Goal: Task Accomplishment & Management: Manage account settings

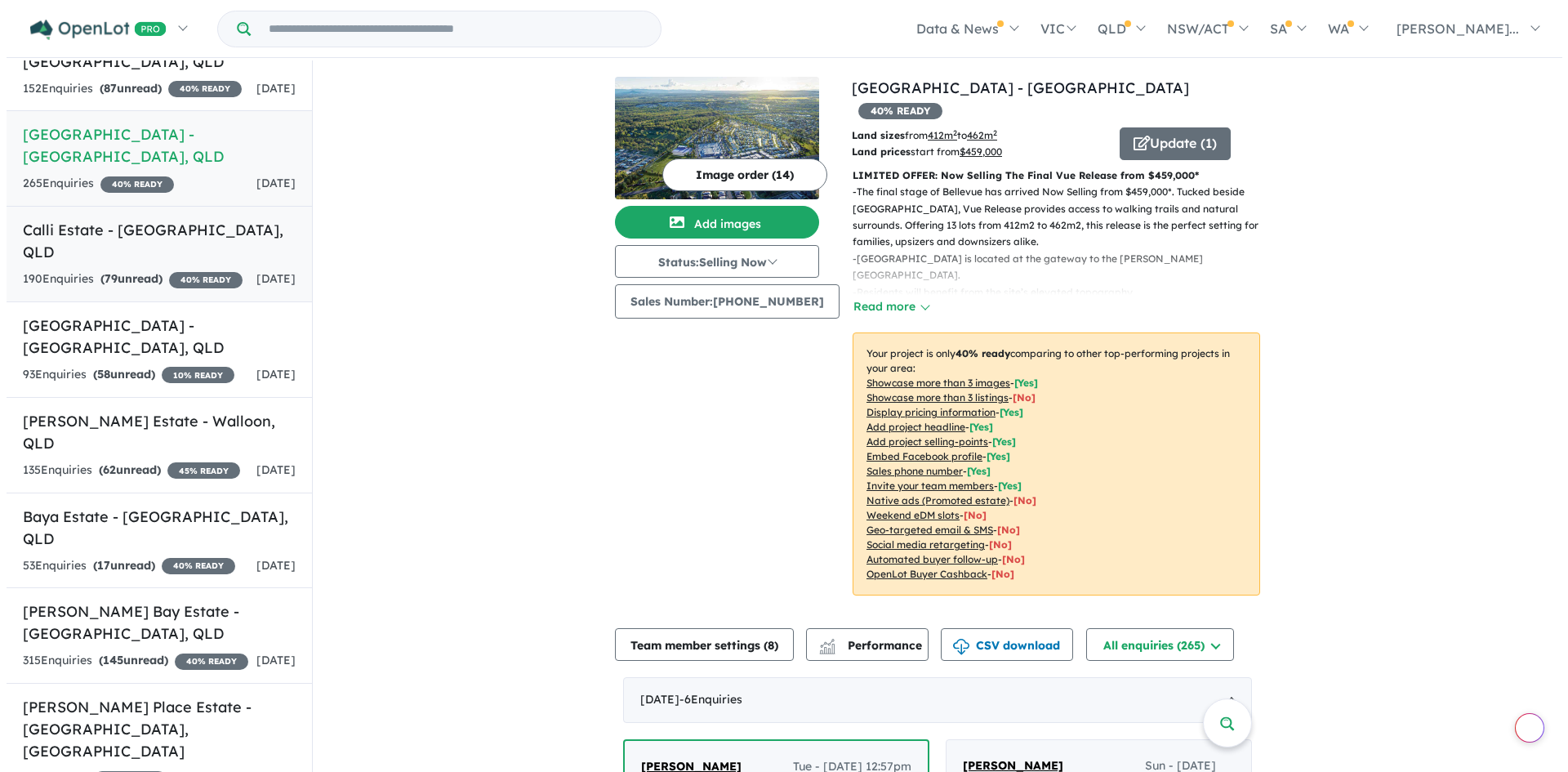
scroll to position [288, 0]
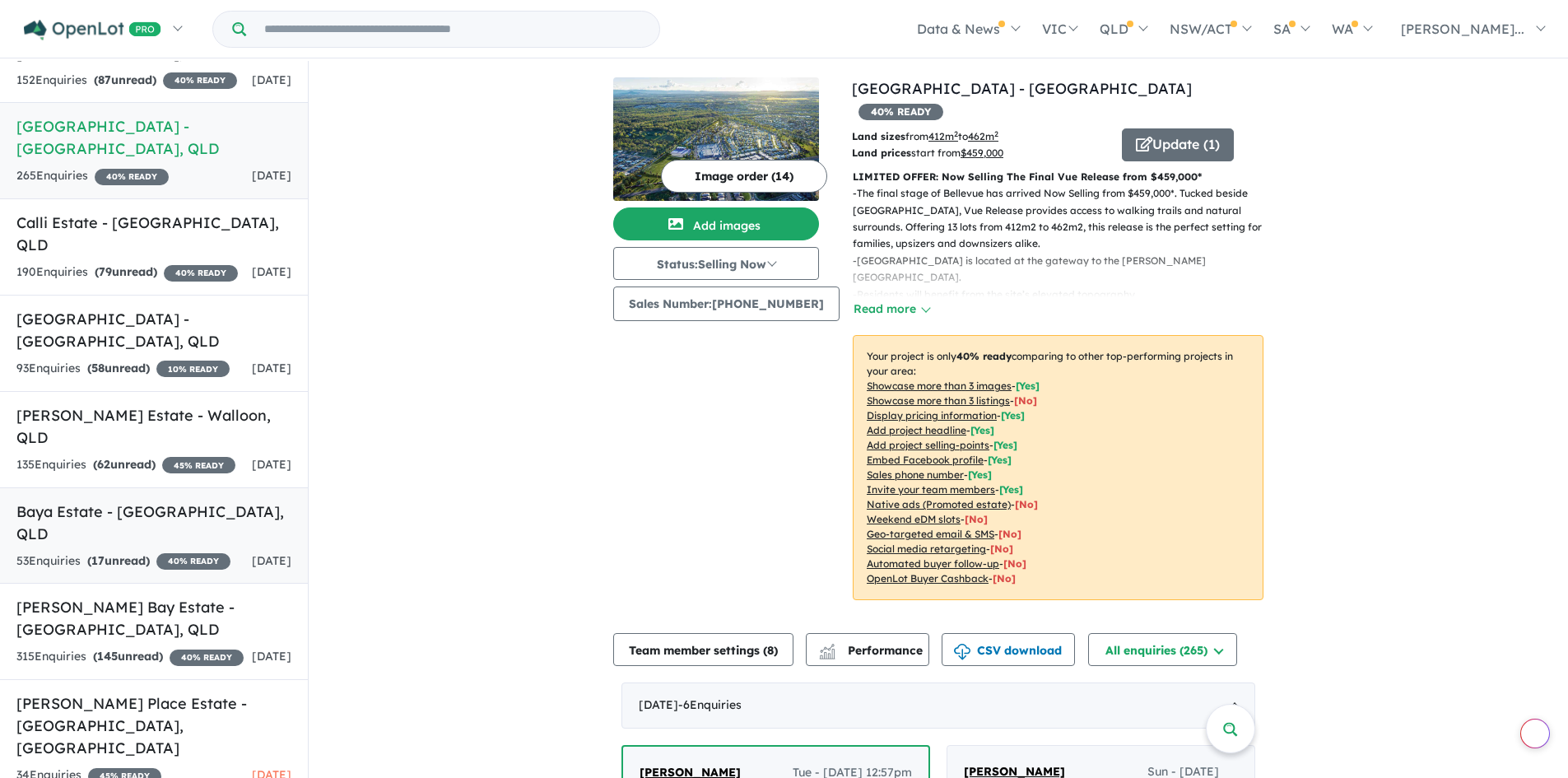
click at [252, 553] on span "[DATE]" at bounding box center [272, 560] width 40 height 15
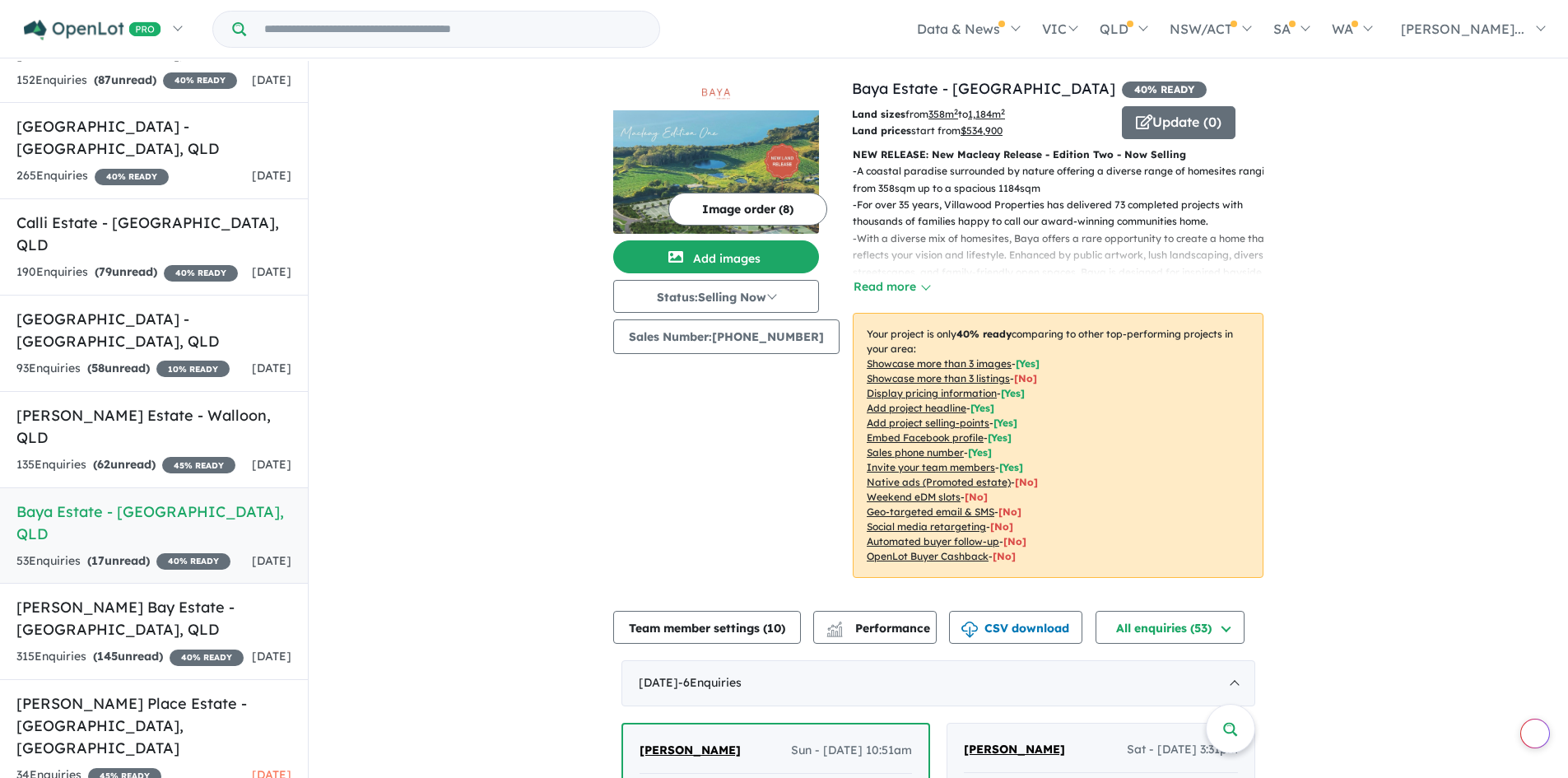
click at [737, 159] on img at bounding box center [716, 172] width 206 height 124
click at [748, 204] on button "Image order ( 8 )" at bounding box center [747, 209] width 159 height 33
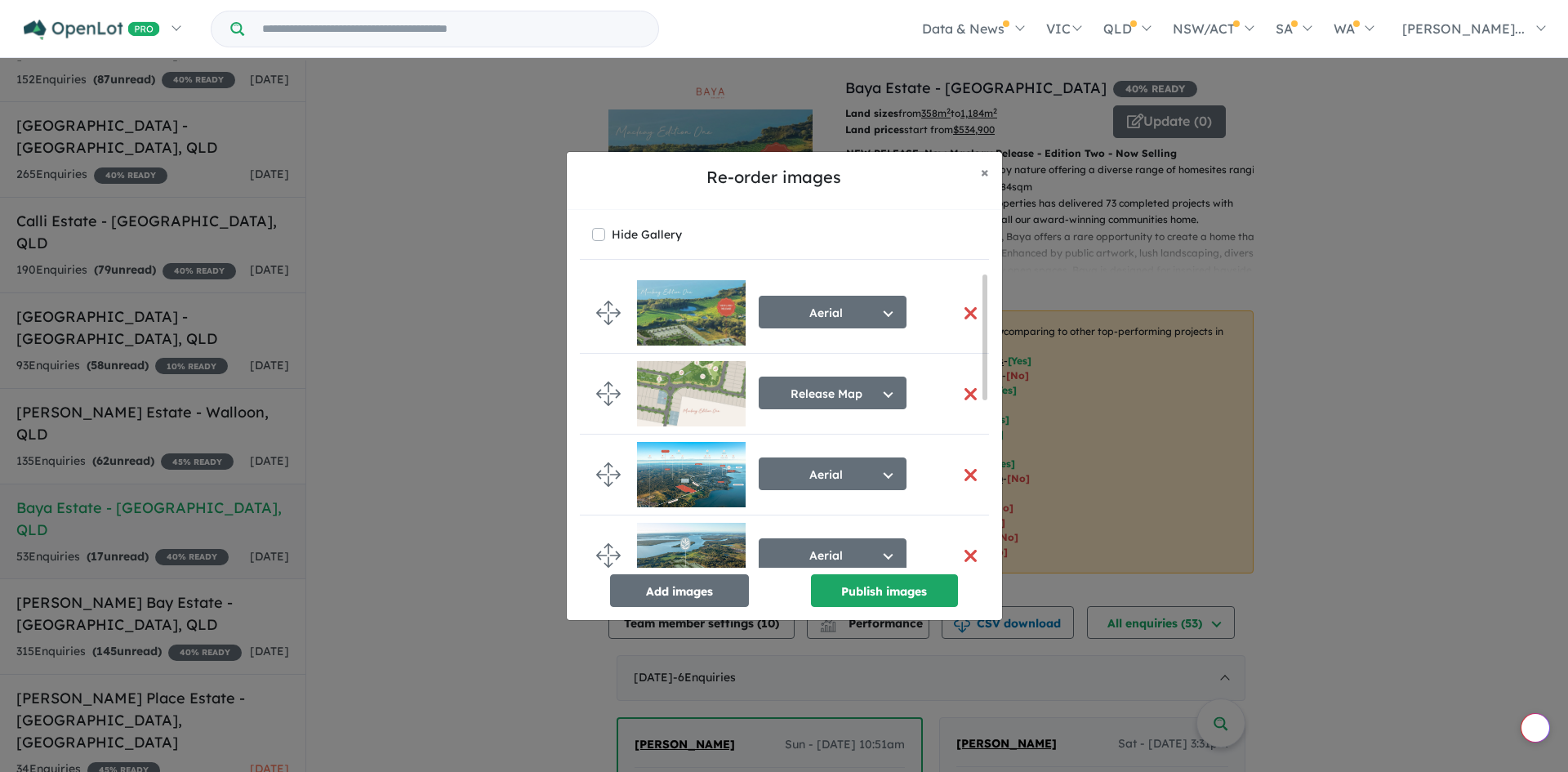
click at [967, 315] on button "button" at bounding box center [971, 313] width 35 height 35
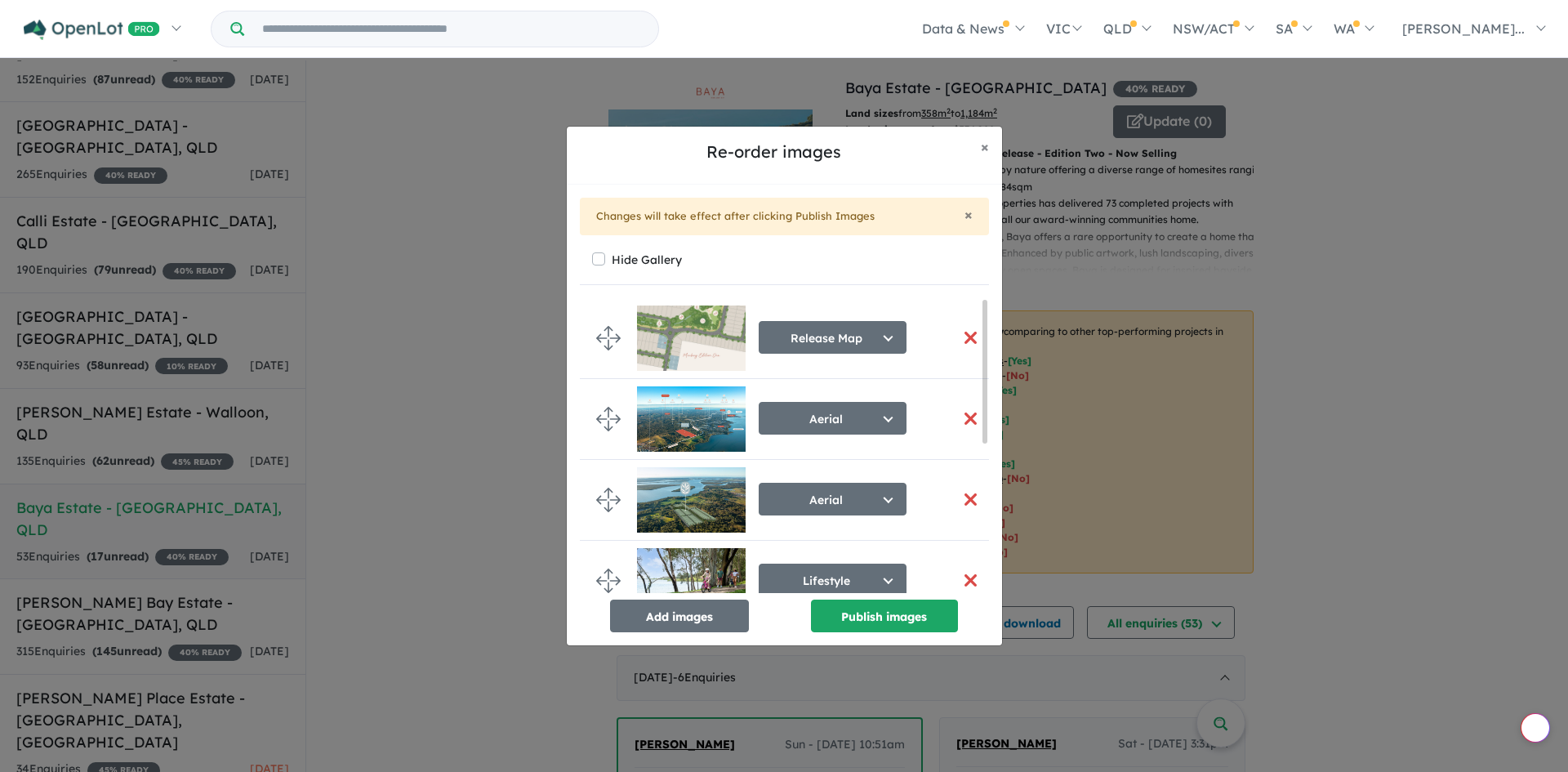
click at [969, 338] on button "button" at bounding box center [971, 337] width 35 height 35
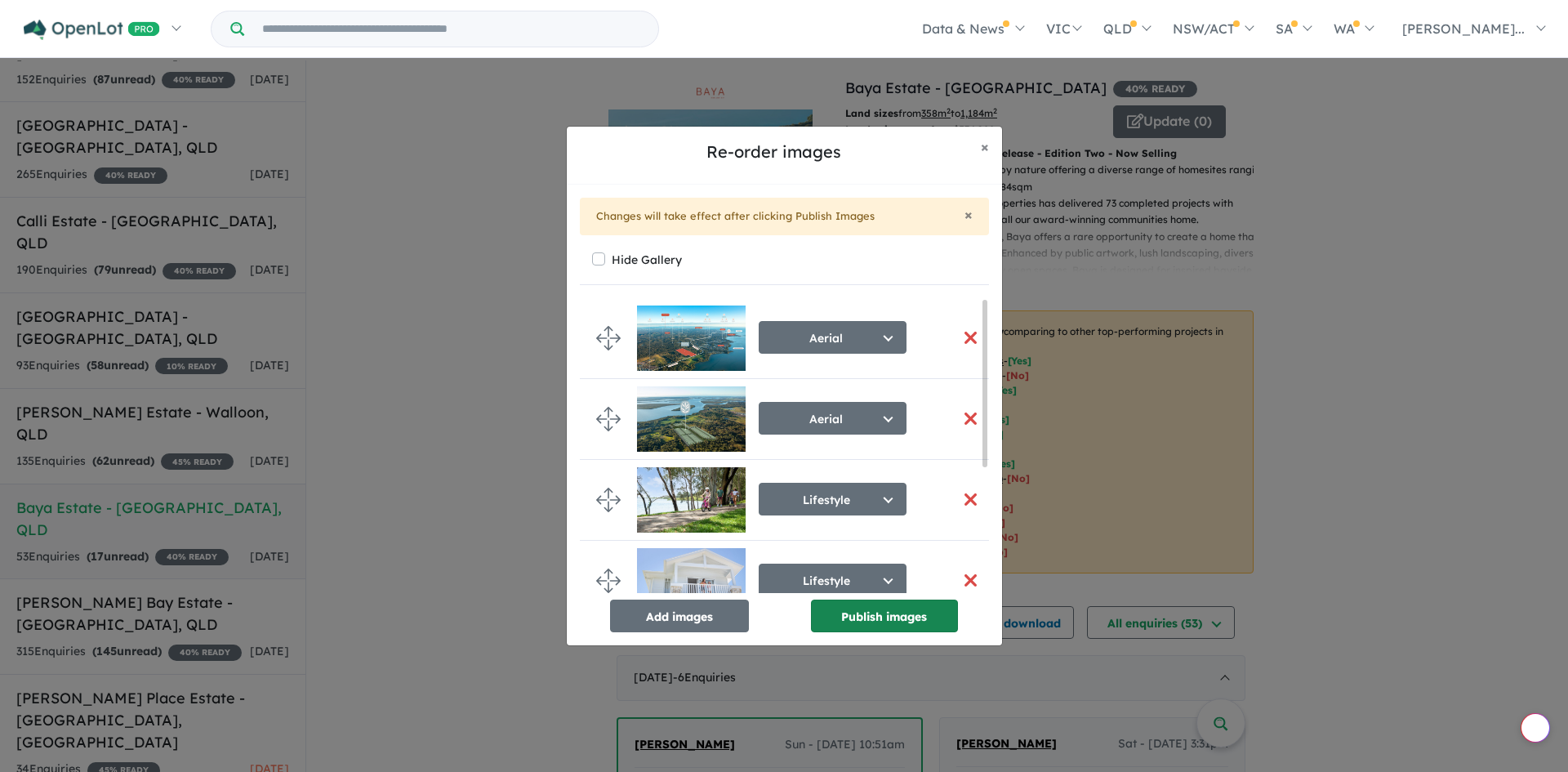
click at [907, 625] on button "Publish images" at bounding box center [884, 615] width 147 height 33
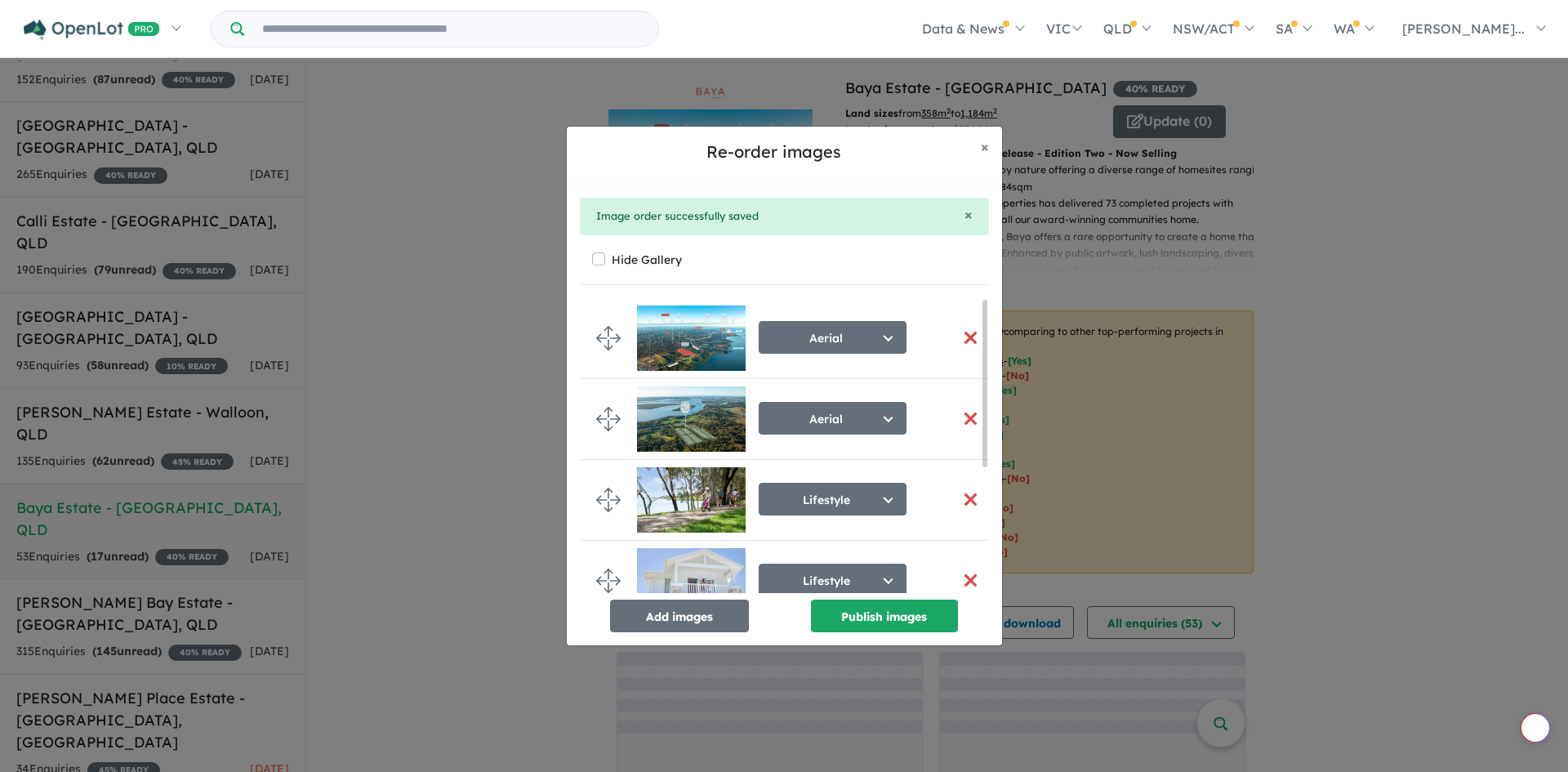
scroll to position [184, 0]
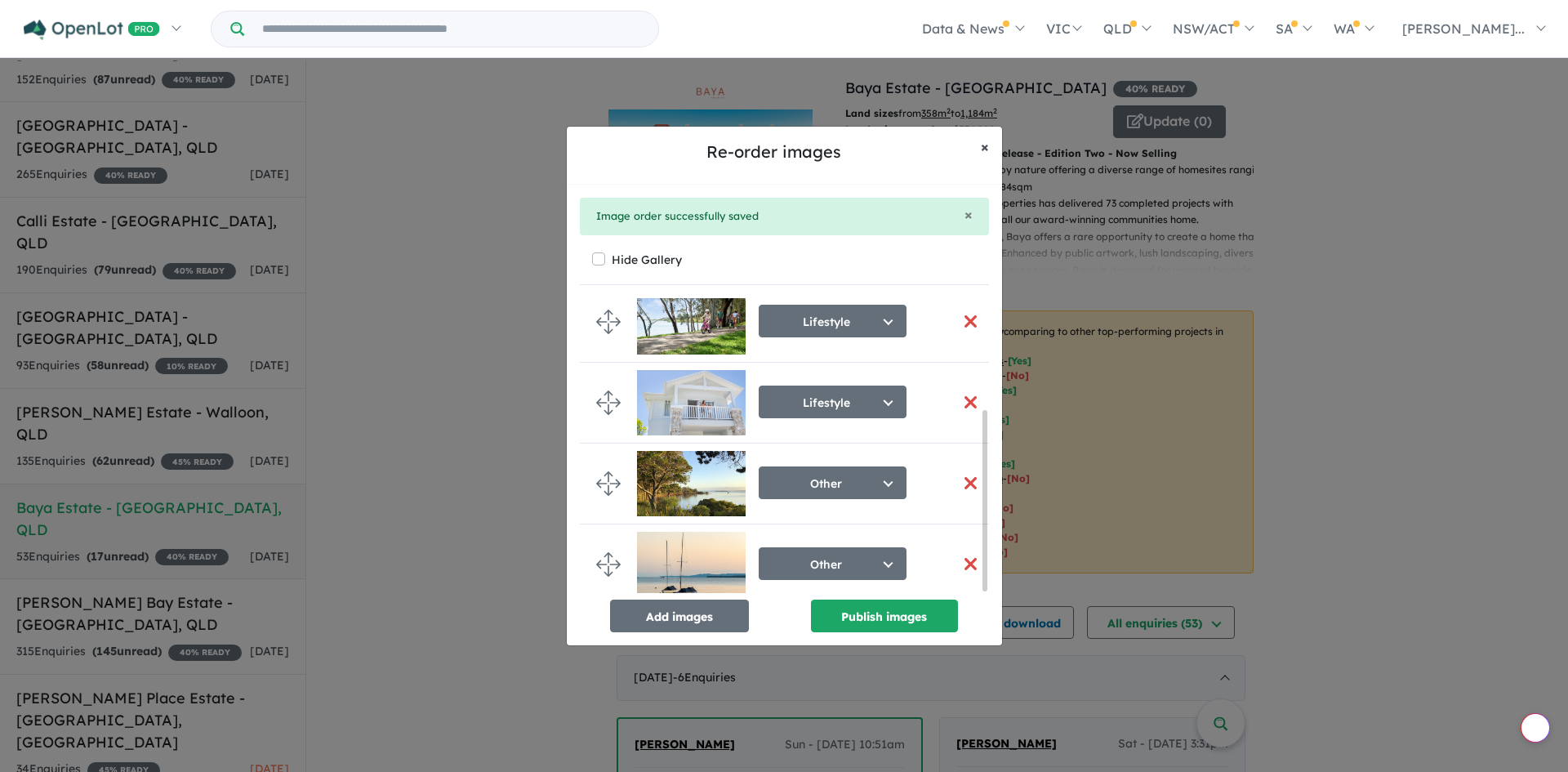
click at [990, 146] on button "× Close" at bounding box center [985, 147] width 35 height 41
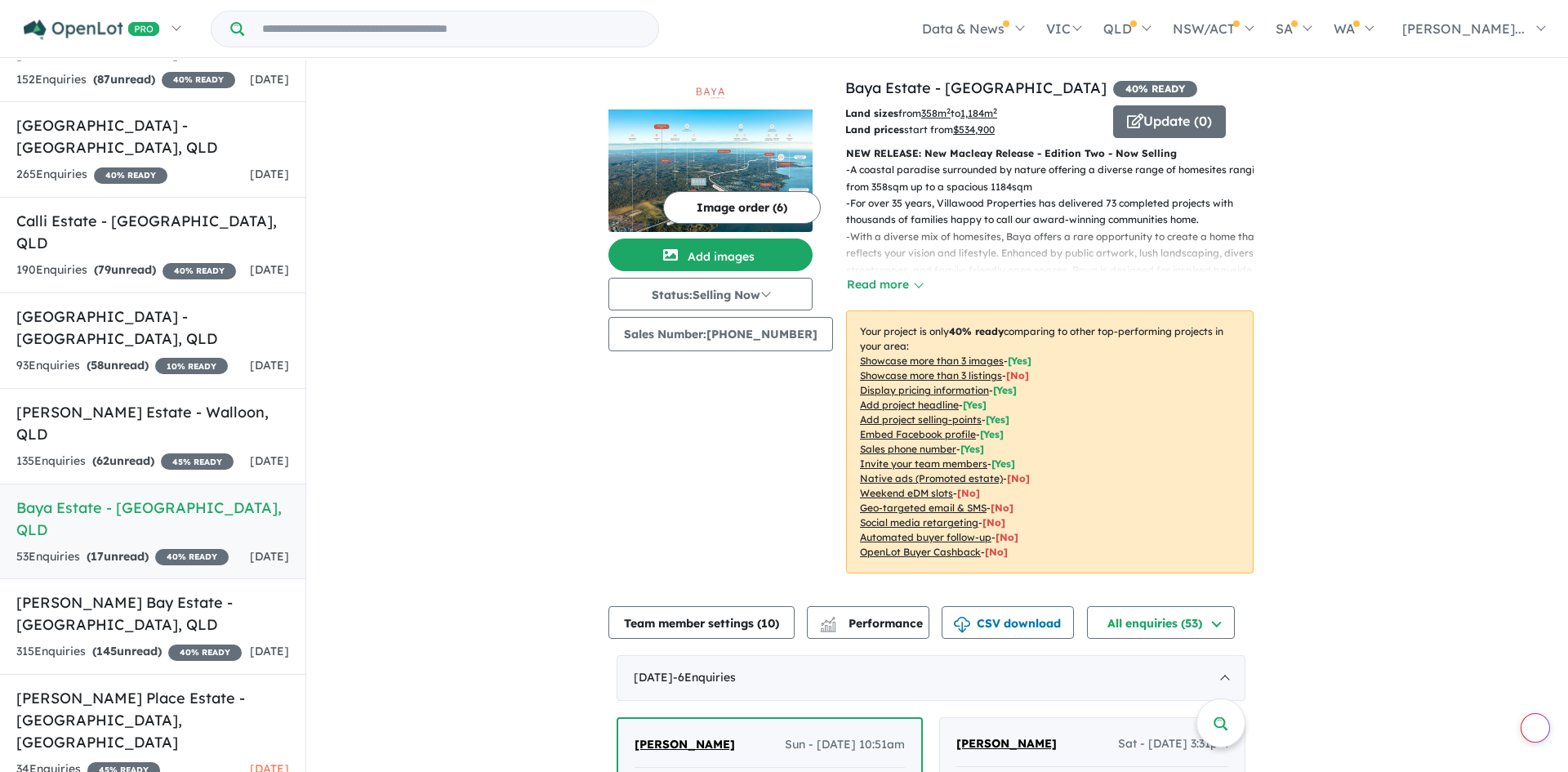
scroll to position [180, 0]
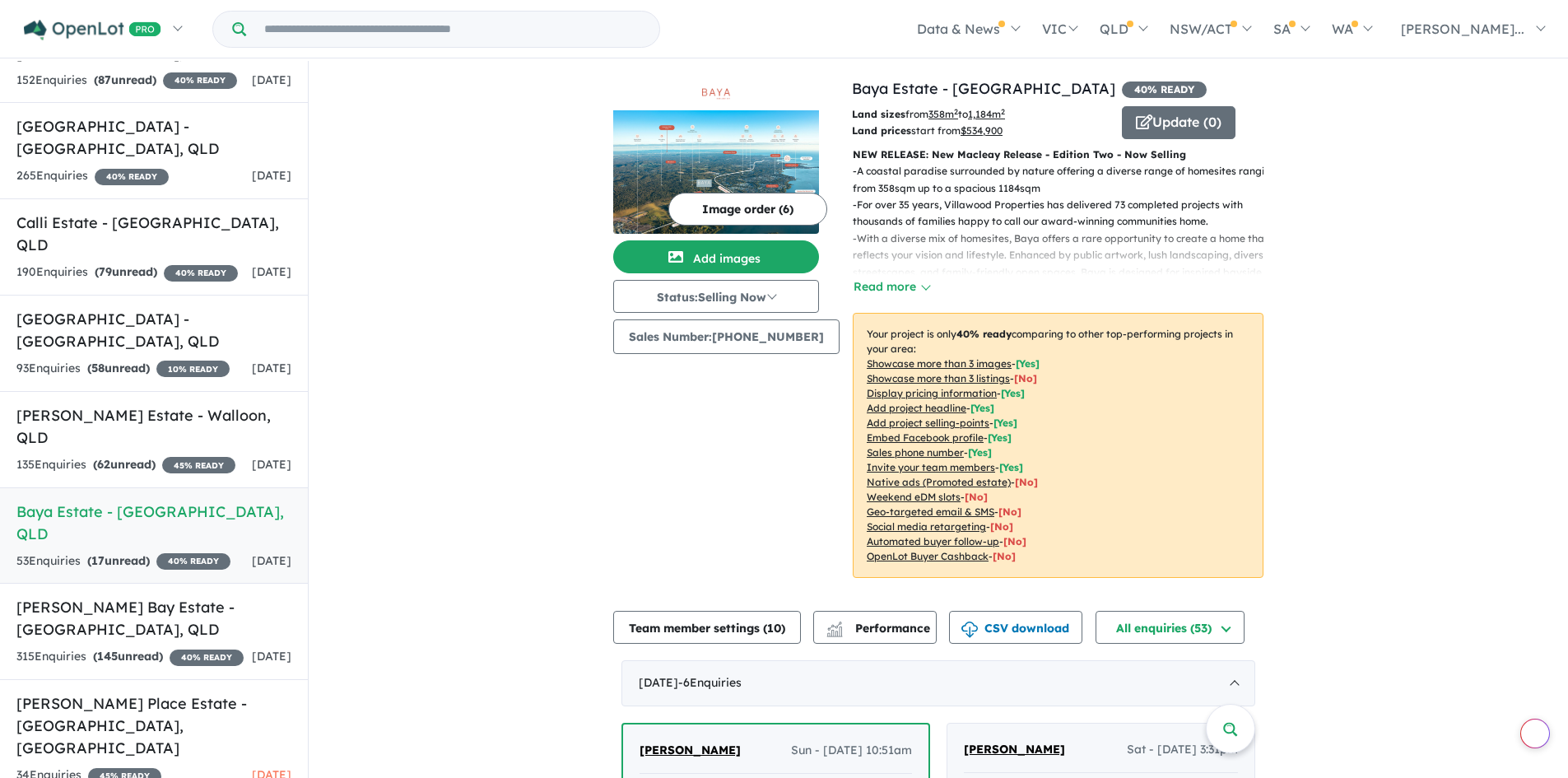
click at [1237, 411] on p "Your project is only 40 % ready comparing to other top-performing projects in y…" at bounding box center [1058, 445] width 411 height 265
click at [1183, 132] on button "Update ( 0 )" at bounding box center [1178, 123] width 114 height 33
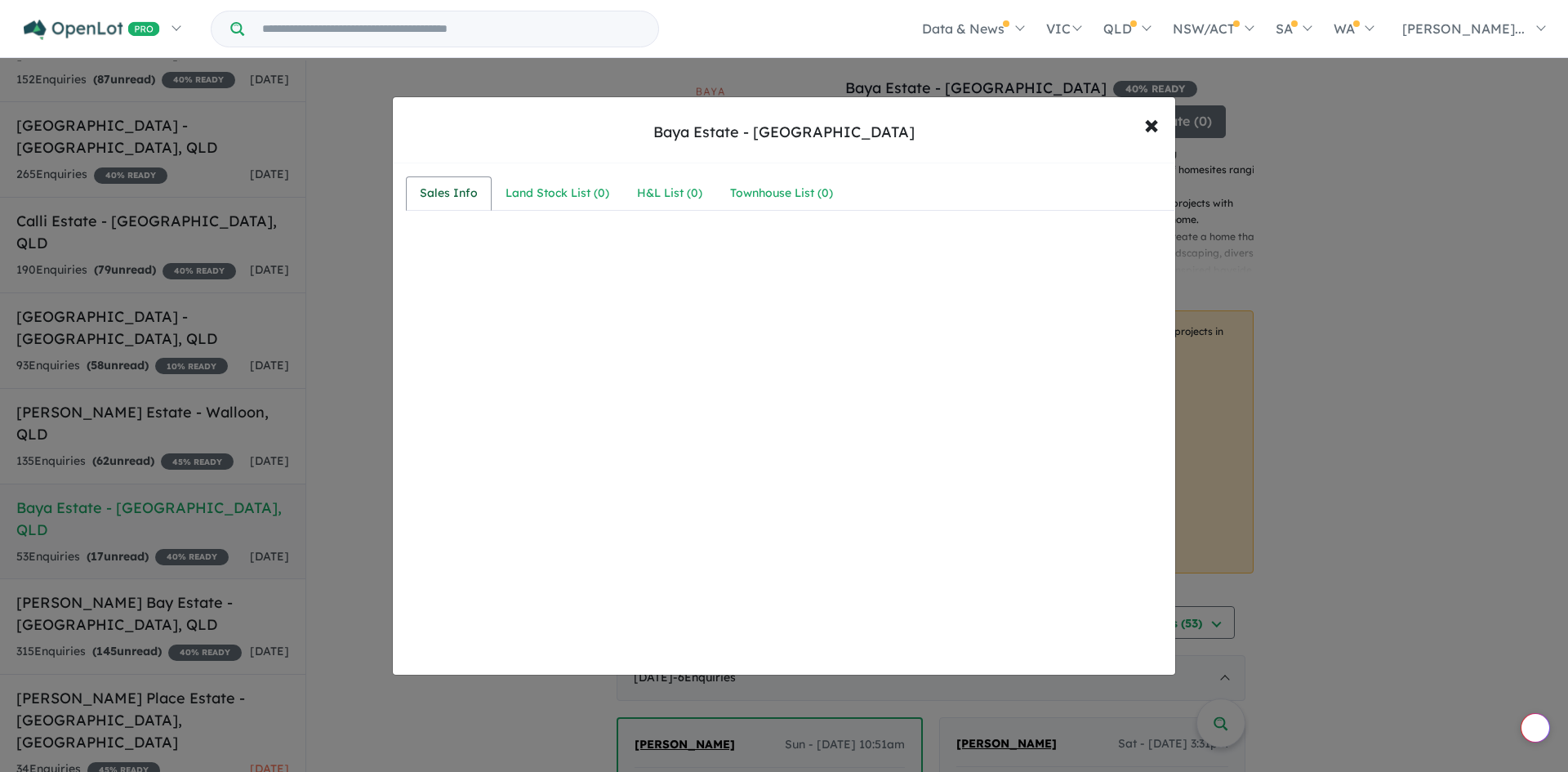
click at [438, 197] on div "Sales Info" at bounding box center [448, 194] width 58 height 20
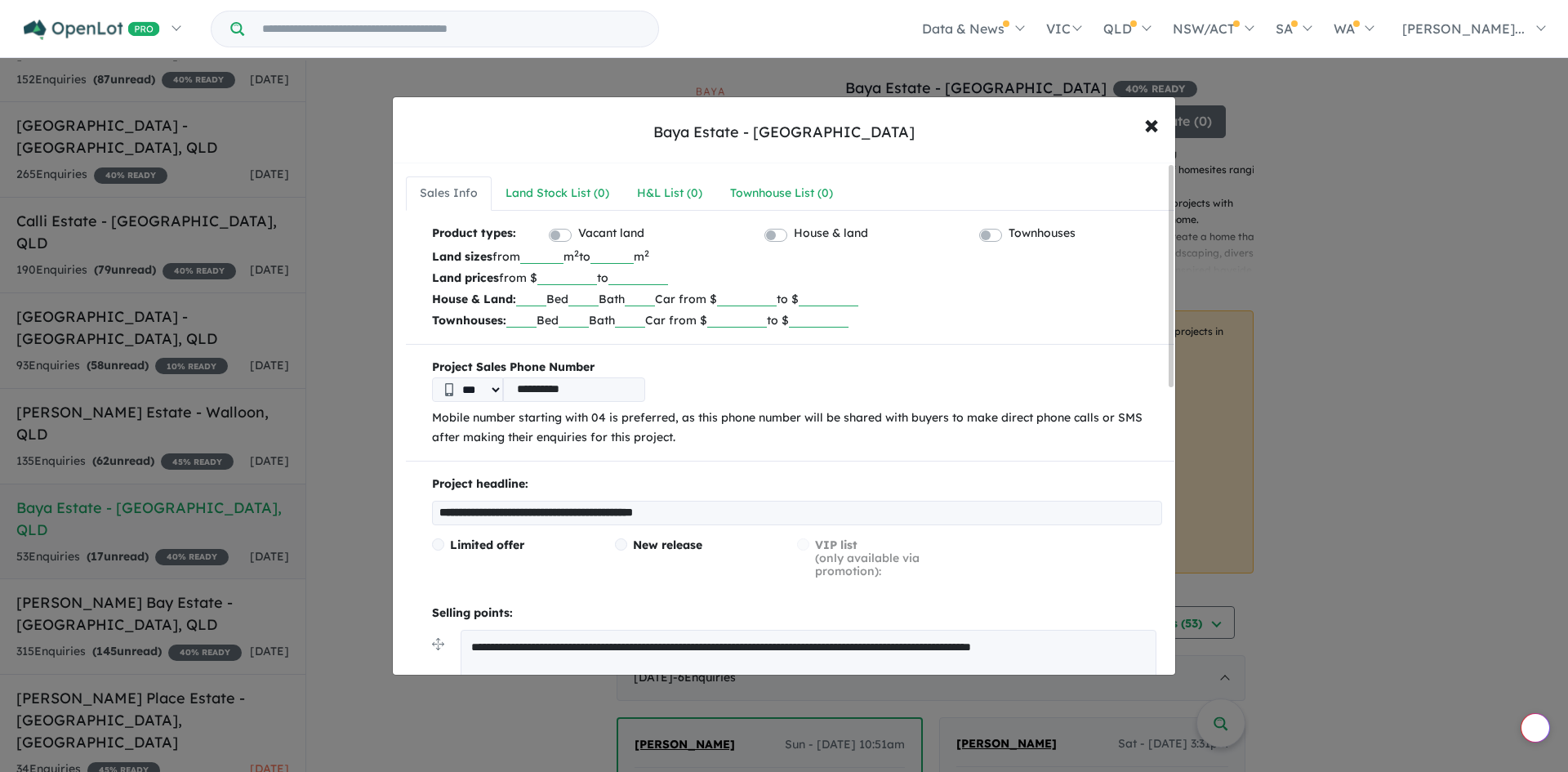
click at [597, 273] on input "******" at bounding box center [567, 277] width 59 height 16
type input "******"
click at [700, 363] on b "Project Sales Phone Number" at bounding box center [797, 367] width 730 height 20
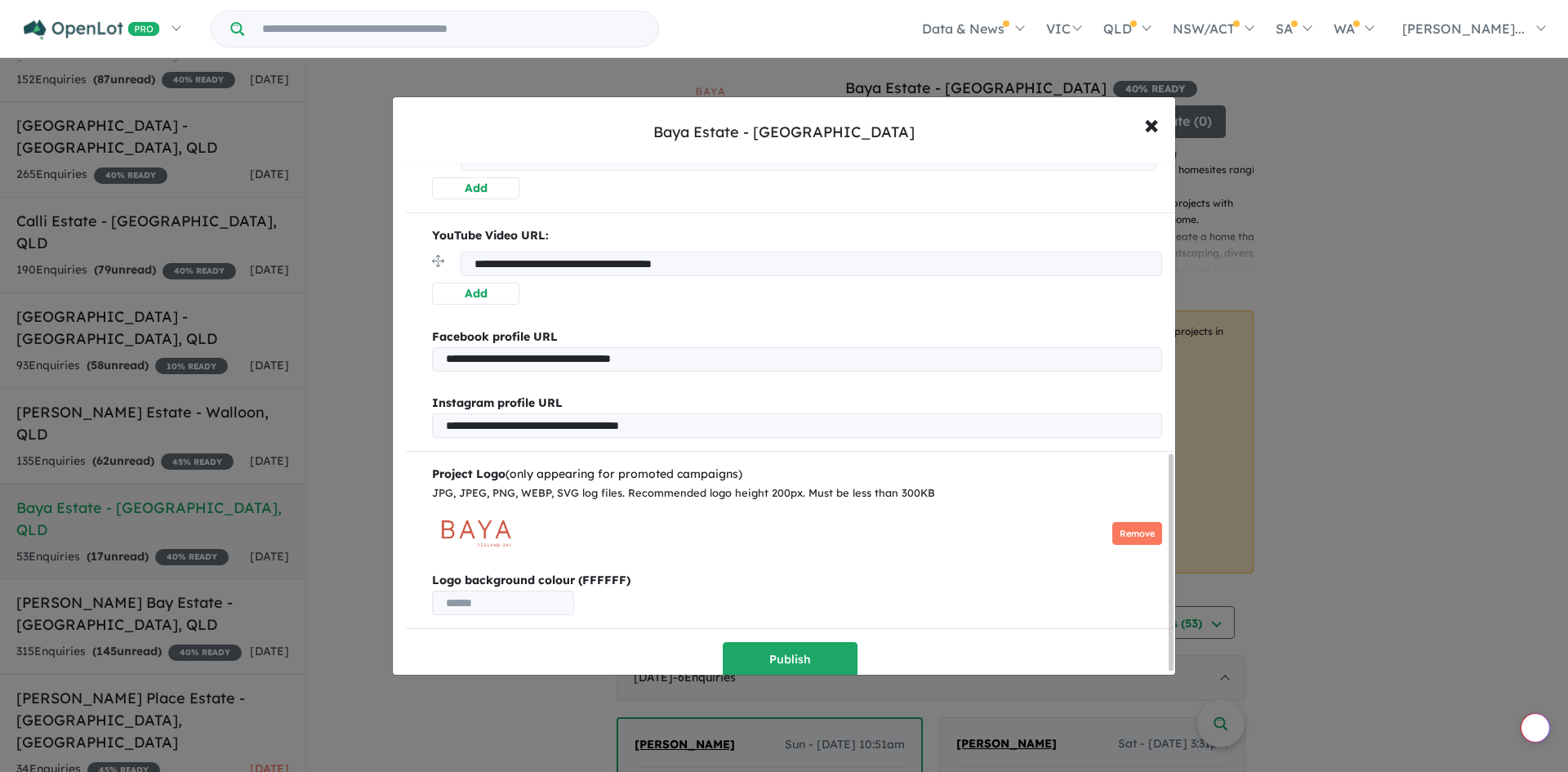
scroll to position [695, 0]
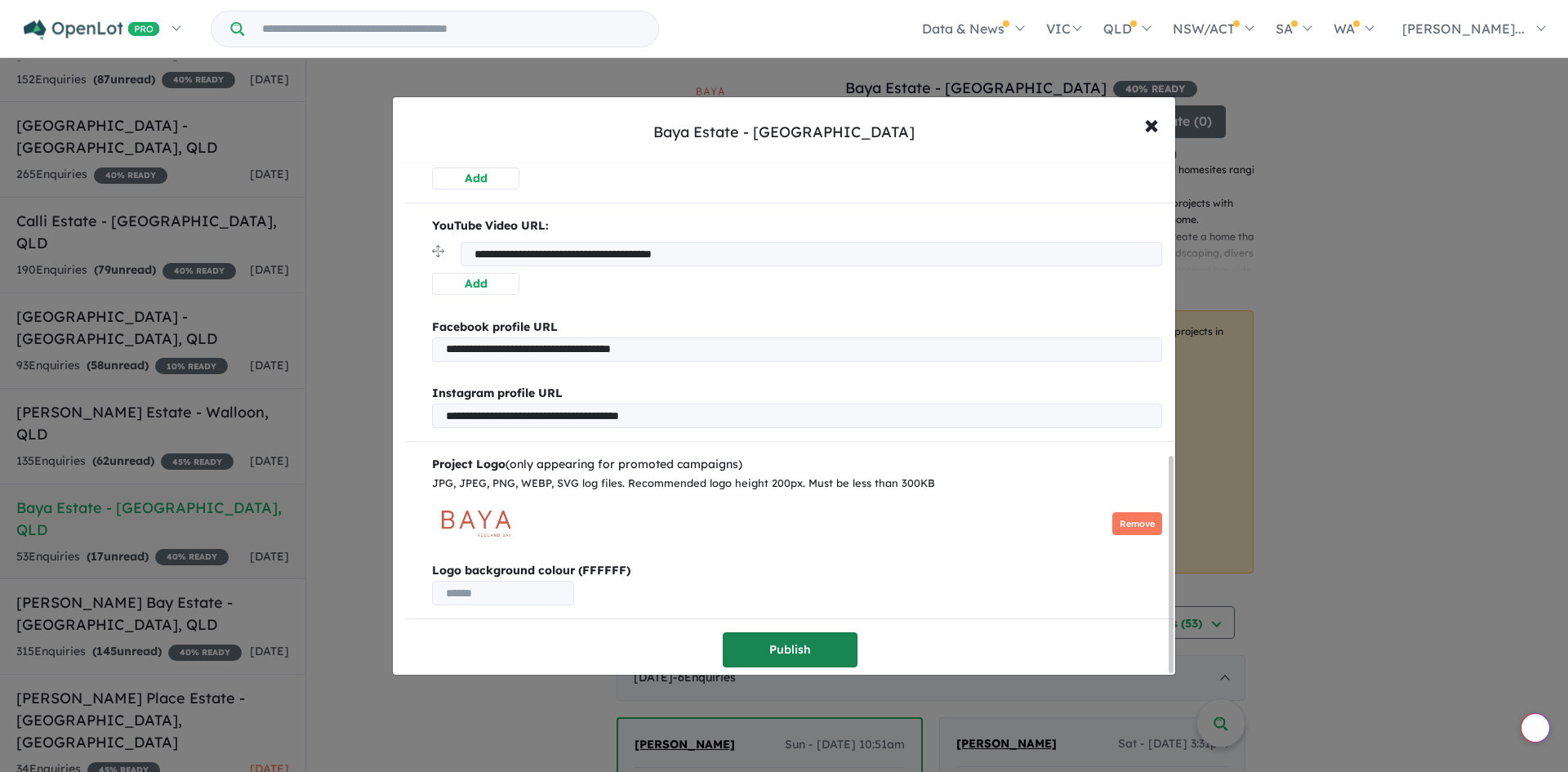
click at [796, 634] on button "Publish" at bounding box center [790, 649] width 135 height 35
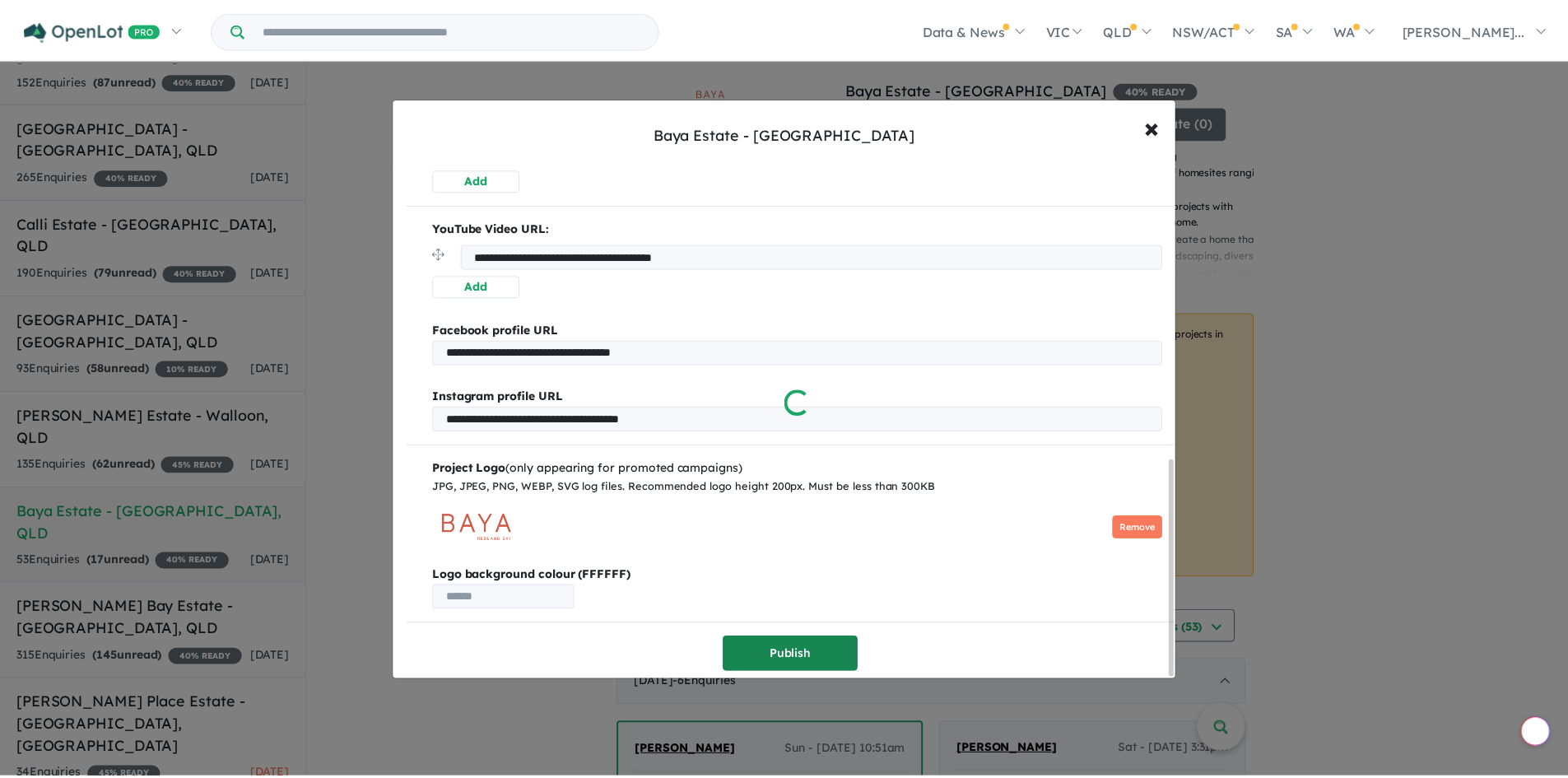
scroll to position [0, 0]
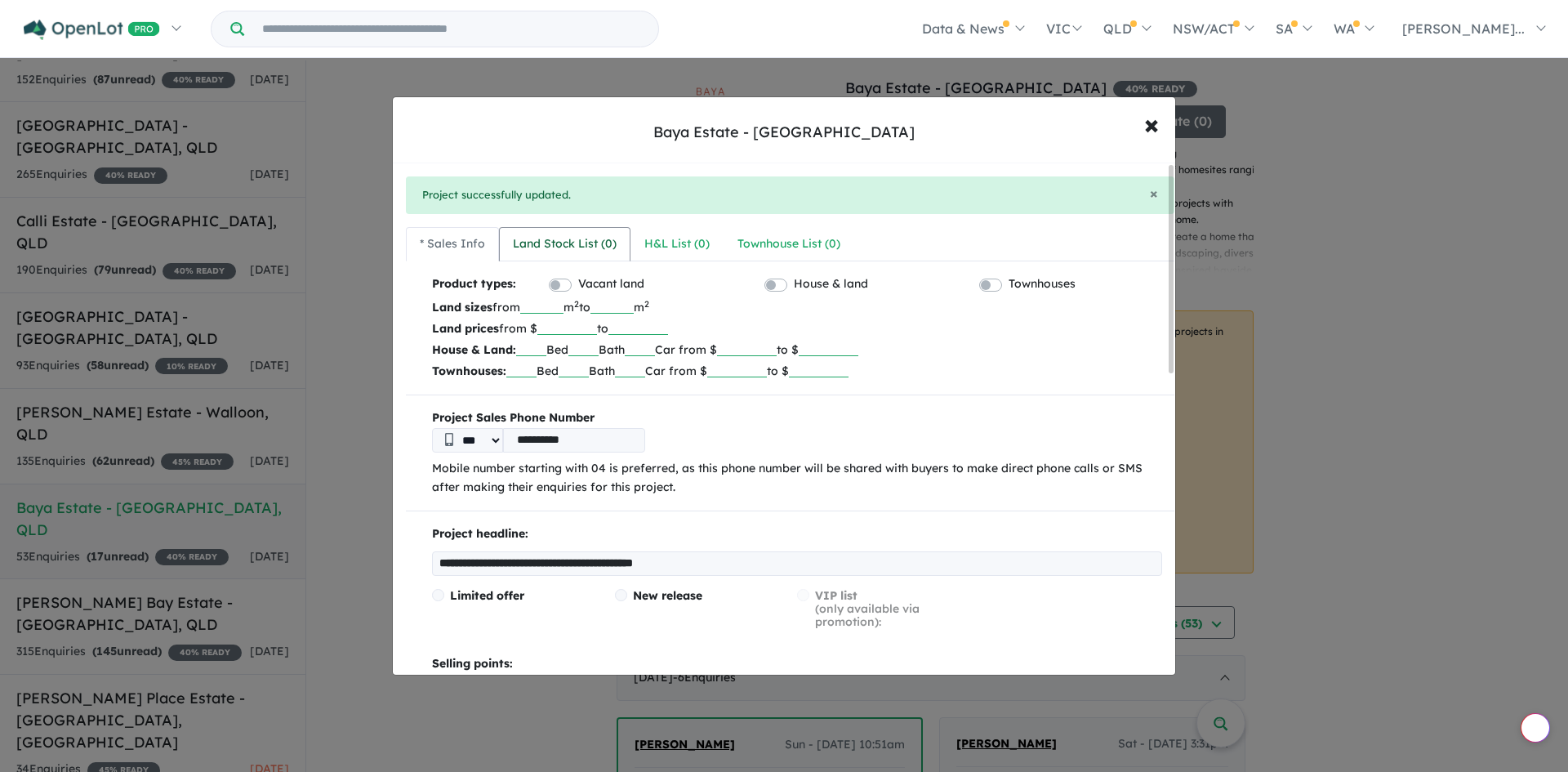
click at [564, 246] on div "Land Stock List ( 0 )" at bounding box center [564, 244] width 104 height 20
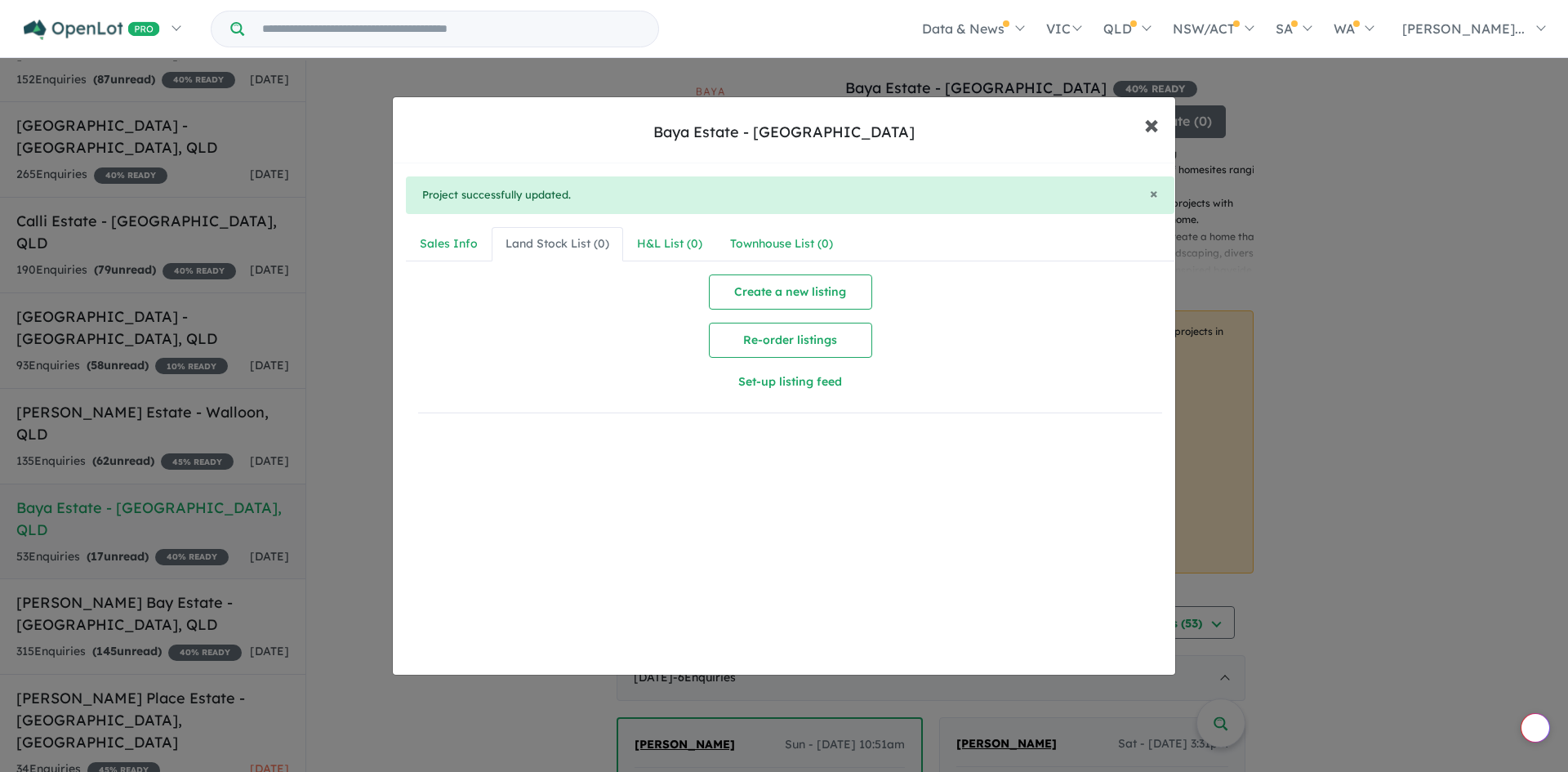
click at [1150, 123] on span "×" at bounding box center [1151, 124] width 15 height 35
